Goal: Task Accomplishment & Management: Manage account settings

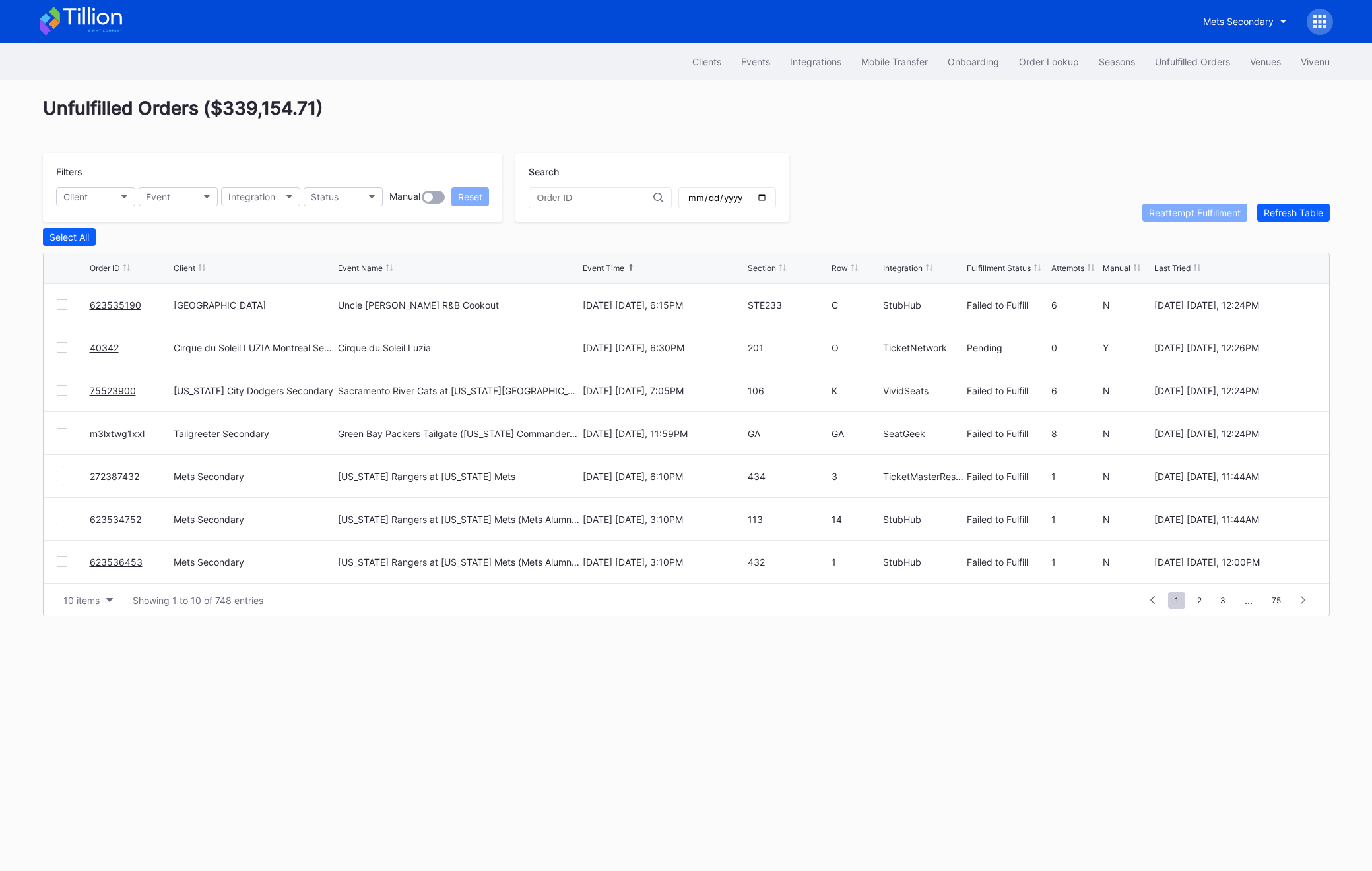
click at [115, 300] on link "623535190" at bounding box center [116, 305] width 52 height 11
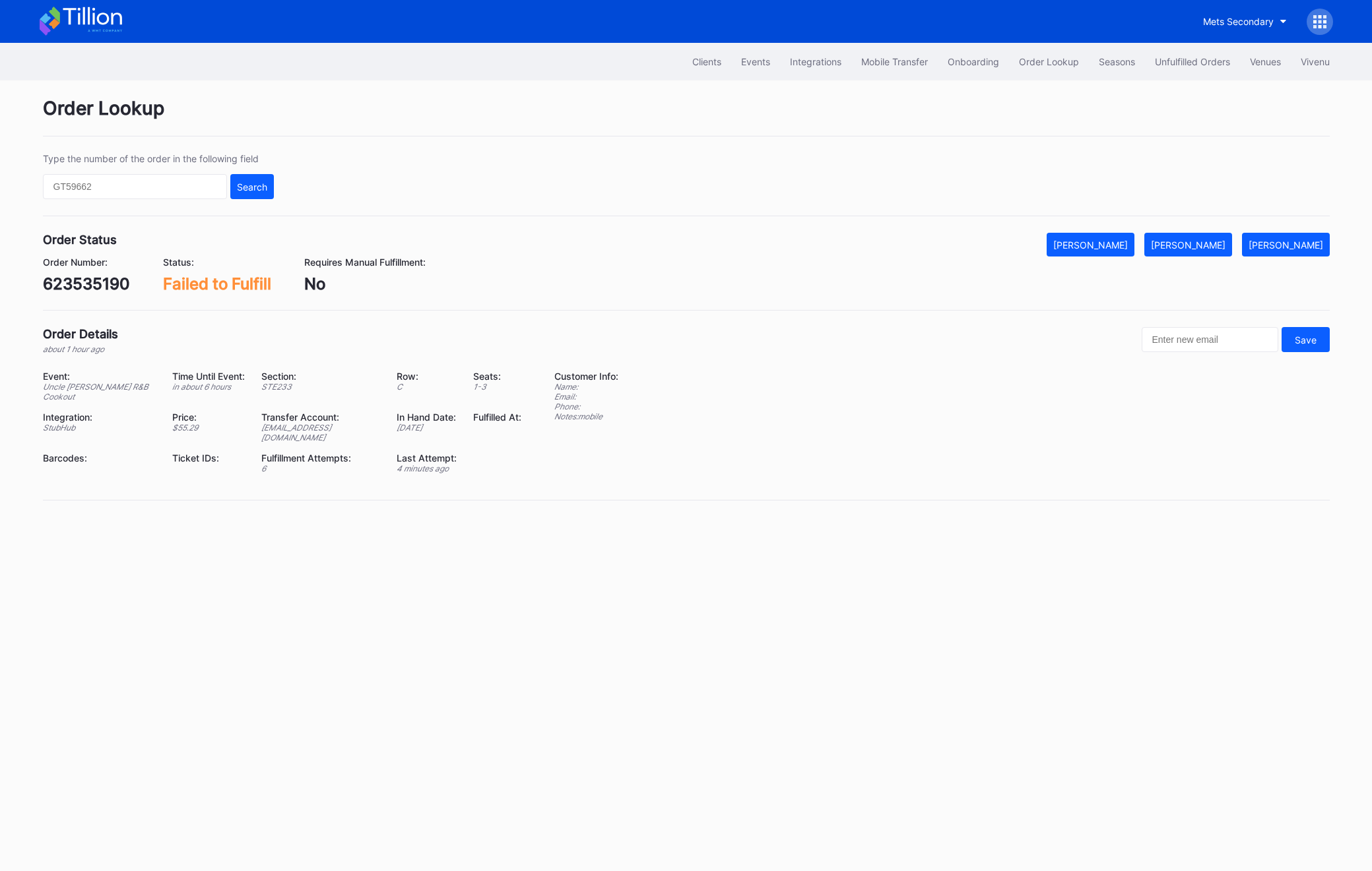
click at [103, 282] on div "623535190" at bounding box center [86, 283] width 87 height 19
copy div "623535190"
click at [1211, 245] on div "[PERSON_NAME]" at bounding box center [1189, 244] width 75 height 11
click at [70, 293] on div "623535190" at bounding box center [86, 283] width 87 height 19
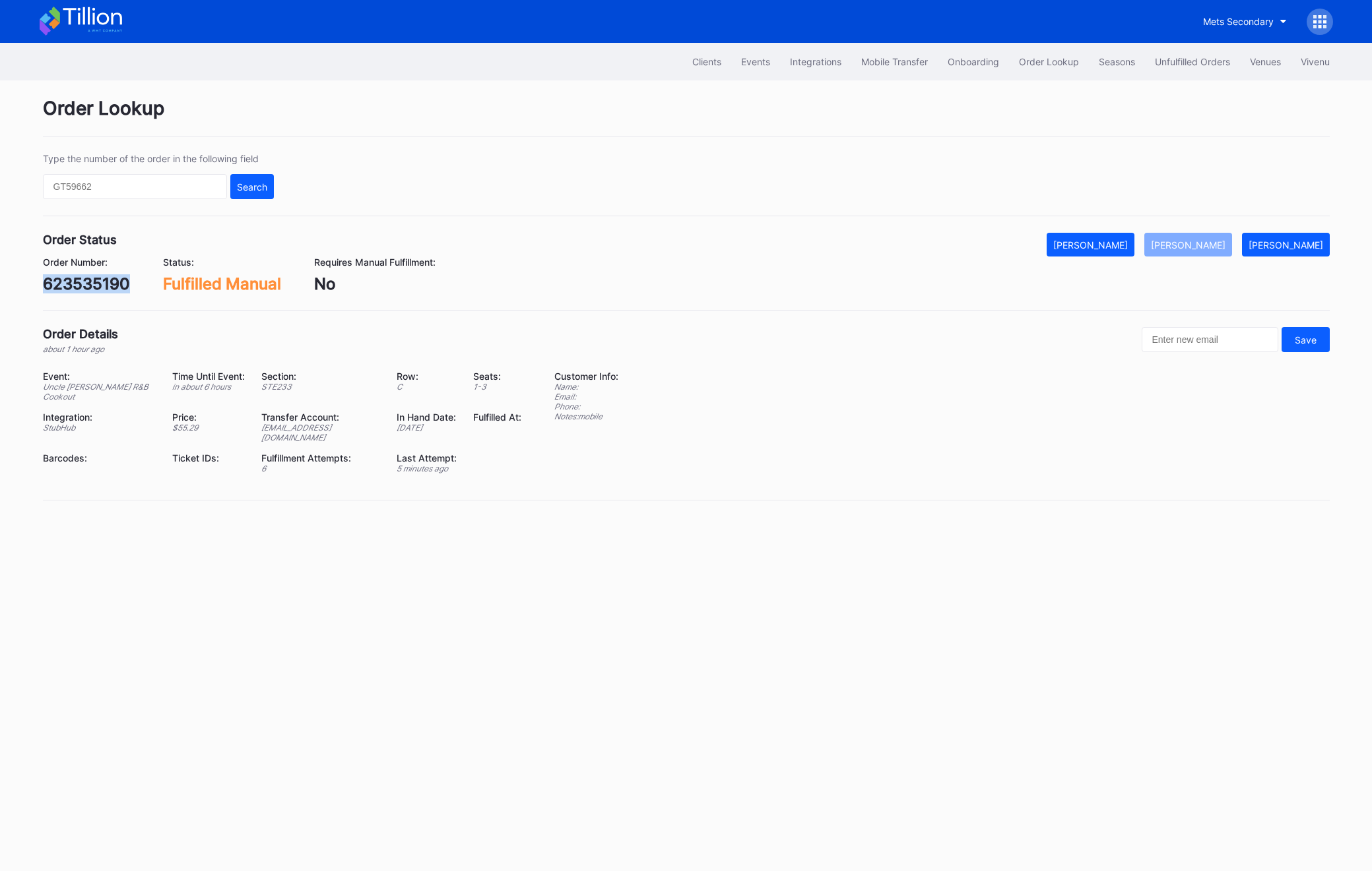
click at [70, 293] on div "623535190" at bounding box center [86, 283] width 87 height 19
copy div "623535190"
click at [1177, 44] on div "Clients Events Integrations Mobile Transfer Onboarding Order Lookup Seasons Unf…" at bounding box center [686, 62] width 1320 height 38
click at [1177, 60] on div "Unfulfilled Orders" at bounding box center [1192, 61] width 75 height 11
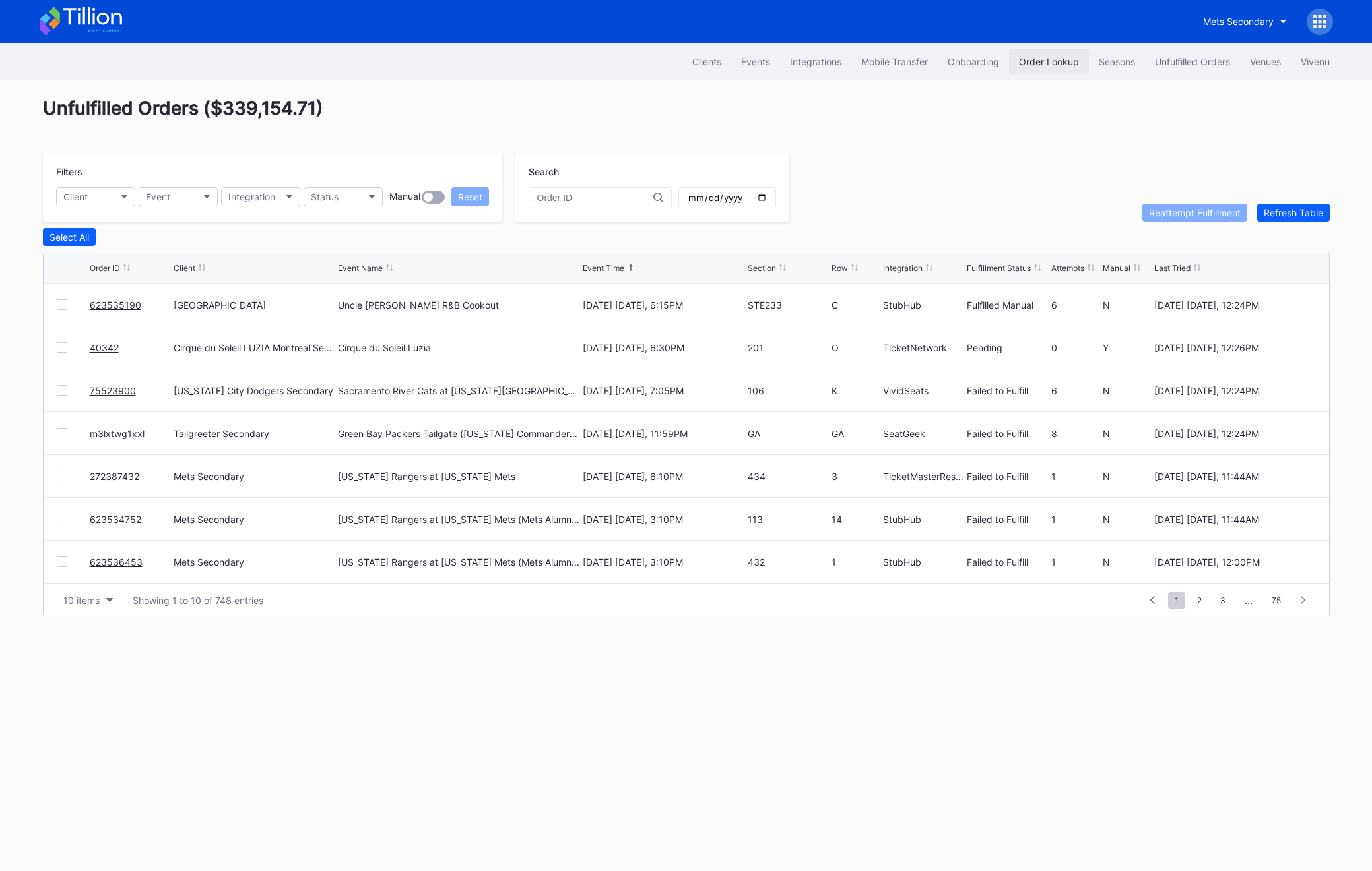
click at [1035, 73] on button "Order Lookup" at bounding box center [1049, 62] width 80 height 24
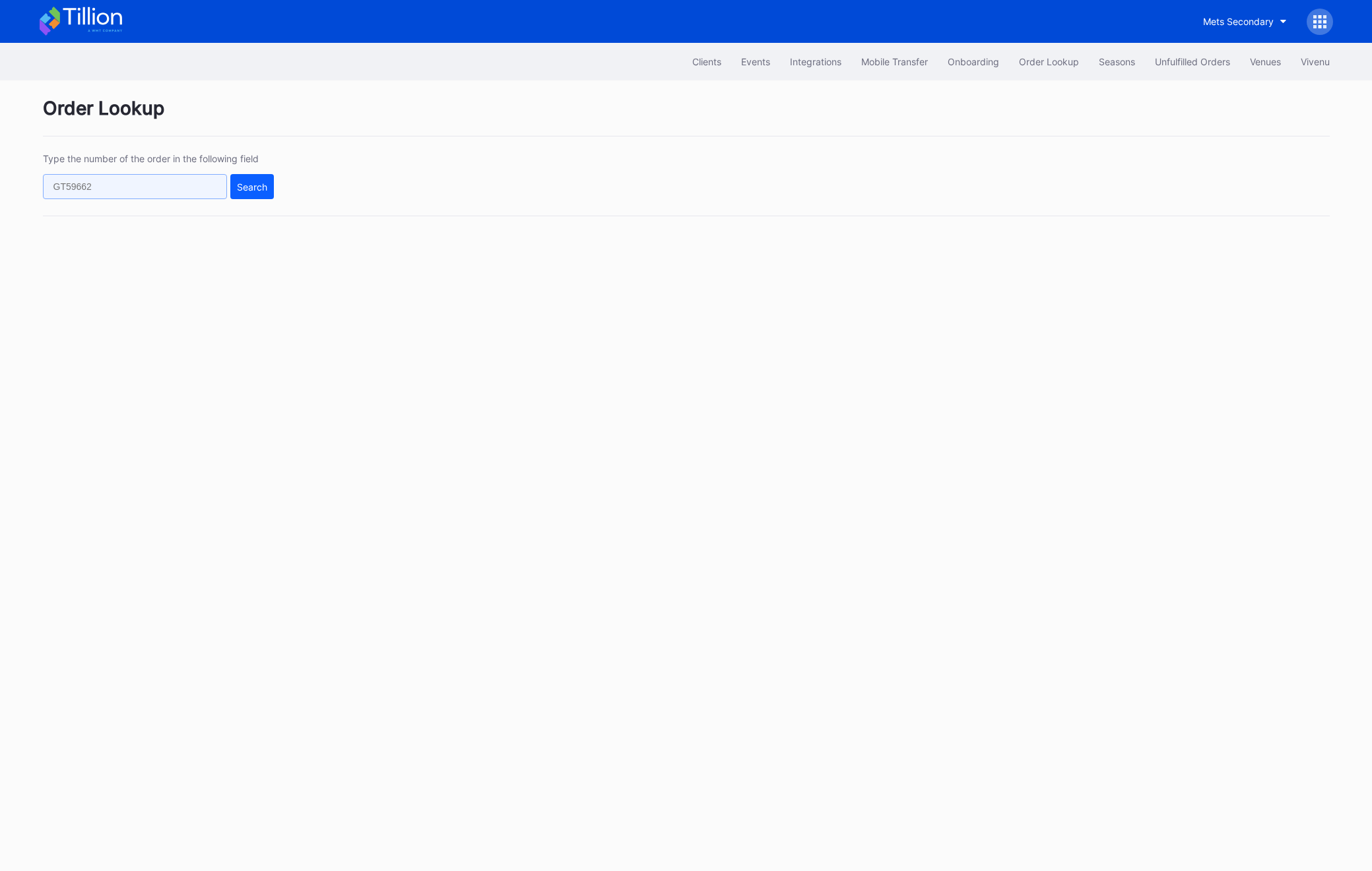
click at [164, 183] on input "text" at bounding box center [135, 186] width 184 height 25
paste input "75523900"
type input "75523900"
click at [237, 187] on div "Search" at bounding box center [252, 186] width 30 height 11
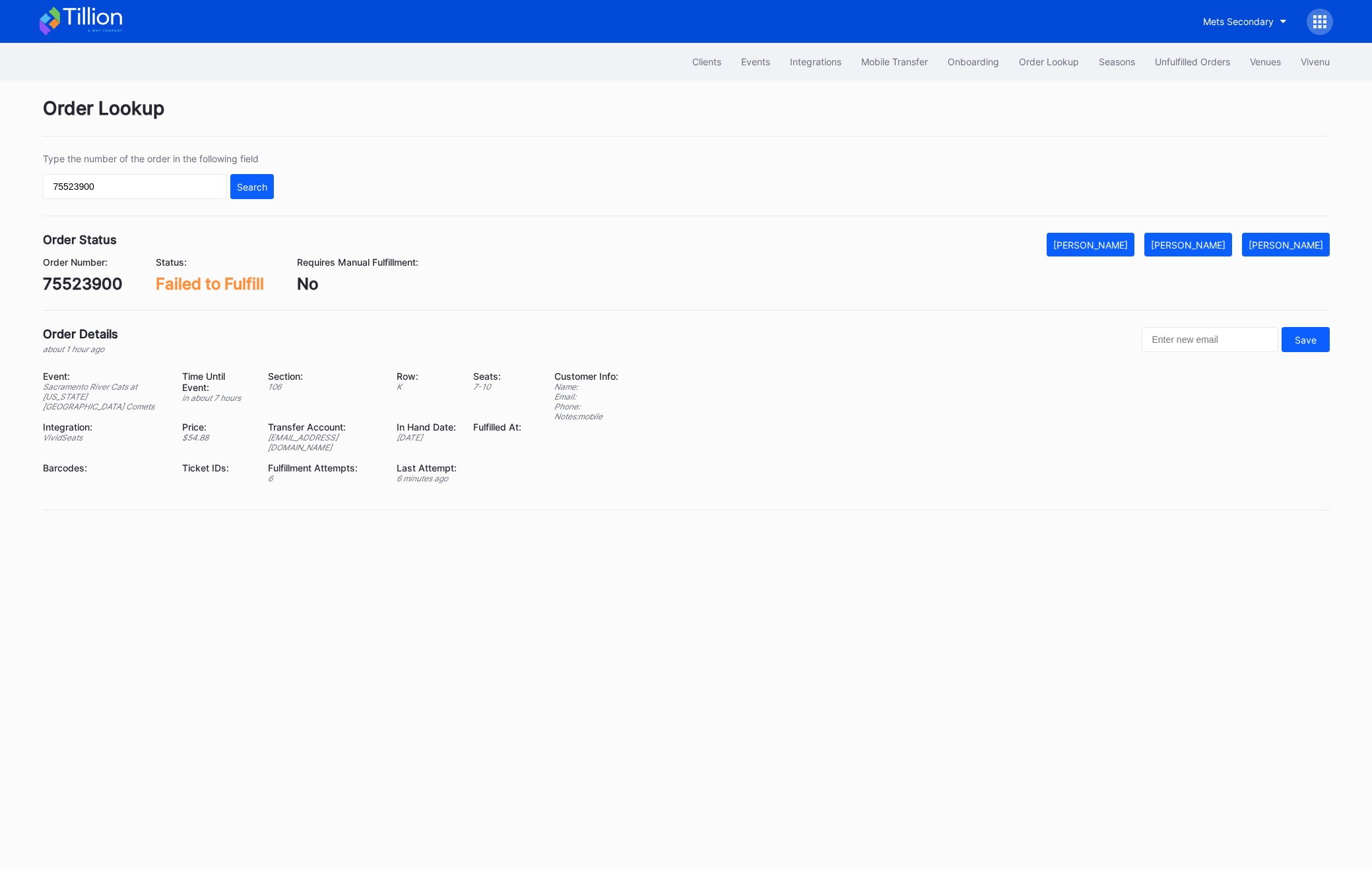
click at [58, 278] on div "75523900" at bounding box center [83, 283] width 80 height 19
copy div "75523900"
click at [1213, 251] on button "[PERSON_NAME]" at bounding box center [1189, 245] width 88 height 24
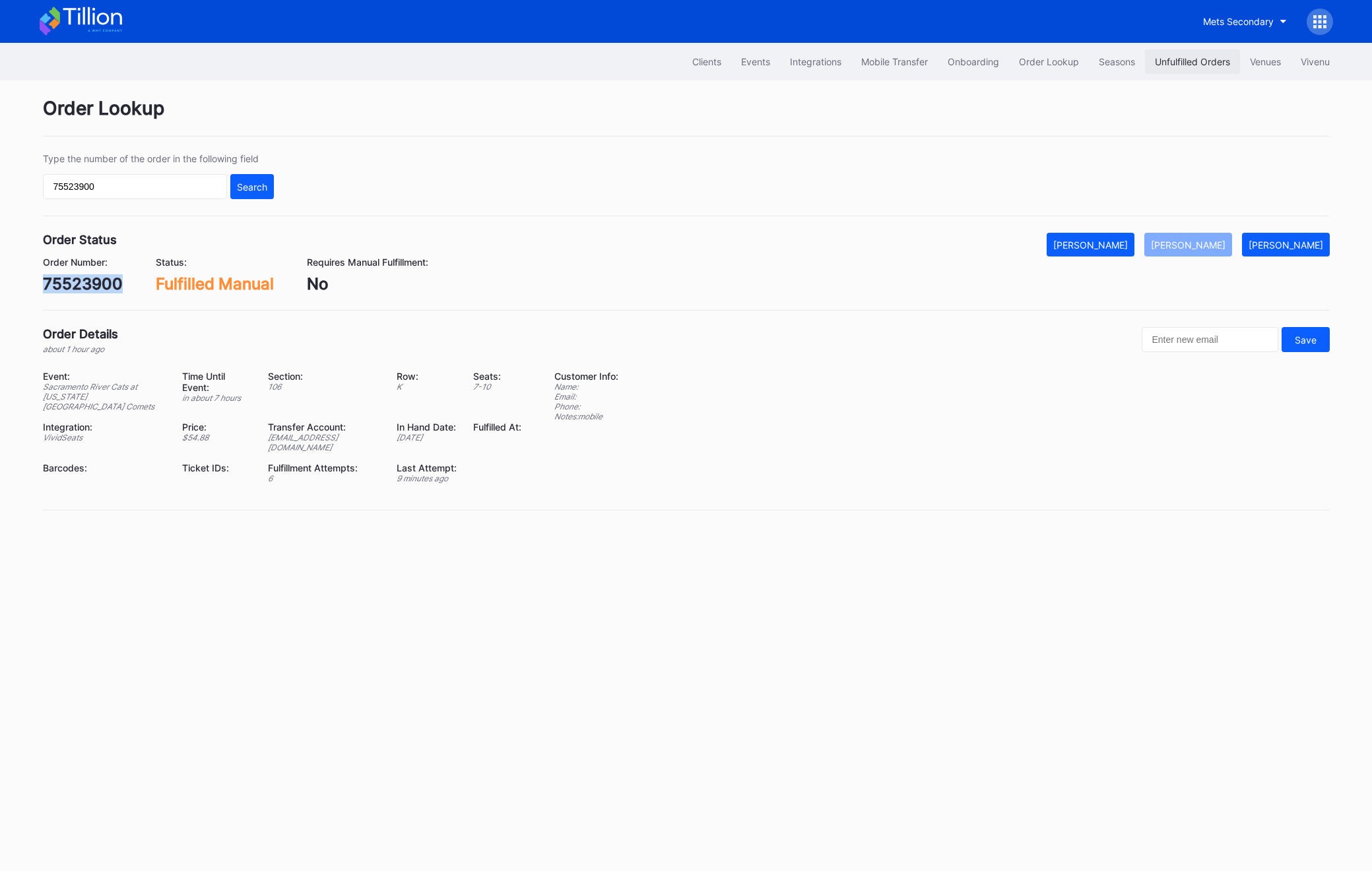
click at [1173, 60] on div "Unfulfilled Orders" at bounding box center [1192, 61] width 75 height 11
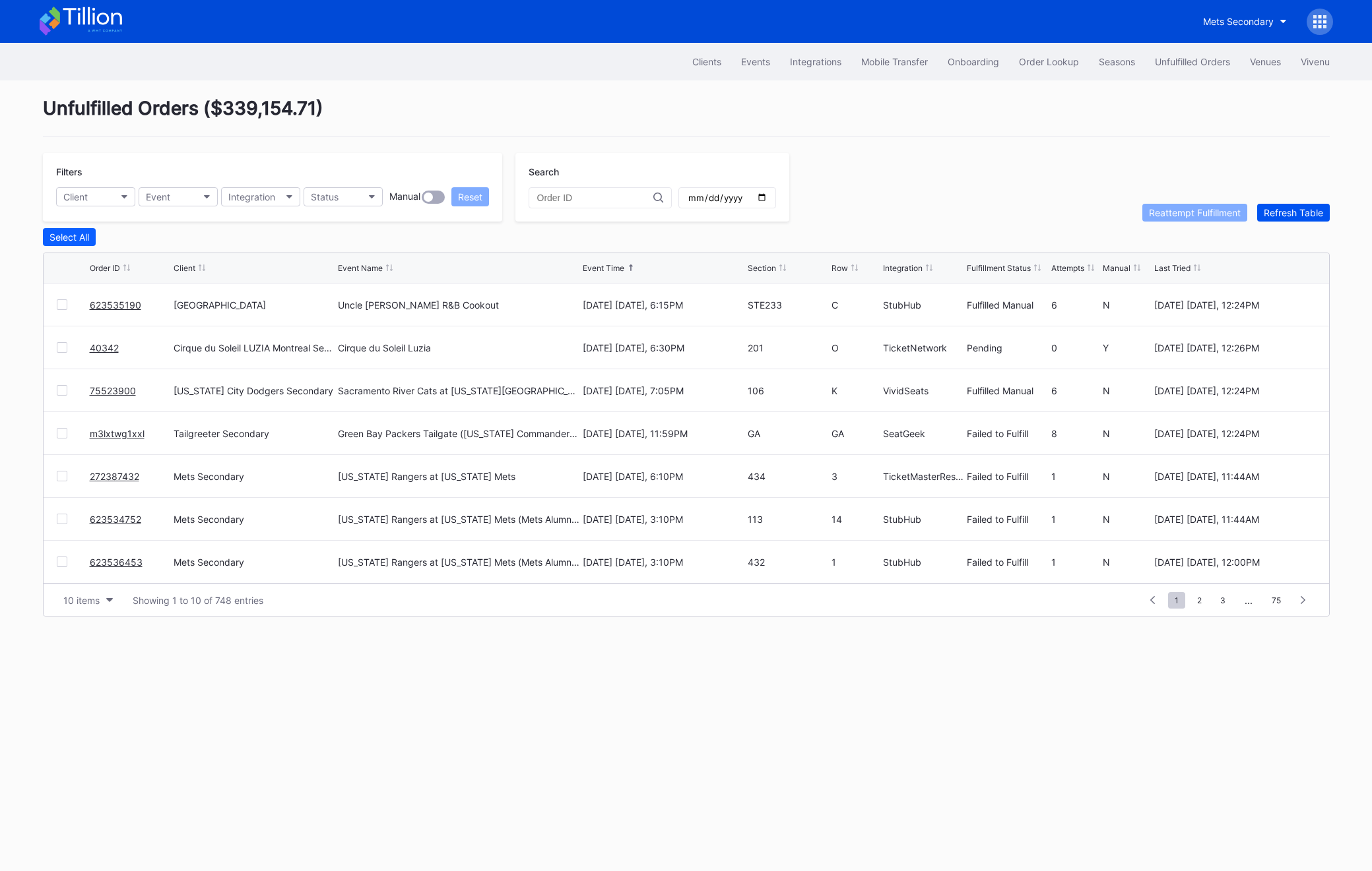
click at [1272, 216] on div "Refresh Table" at bounding box center [1294, 212] width 60 height 11
